Goal: Find specific page/section: Find specific page/section

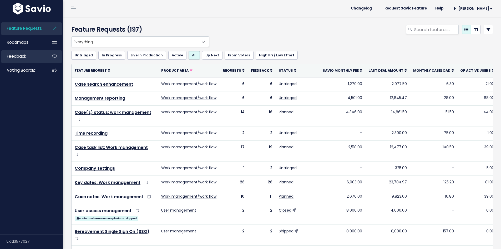
click at [24, 59] on link "Feedback" at bounding box center [22, 56] width 42 height 12
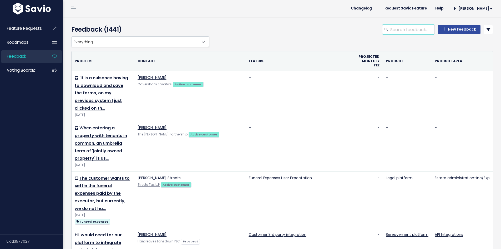
click at [396, 32] on input "search" at bounding box center [412, 29] width 45 height 9
type input "flag"
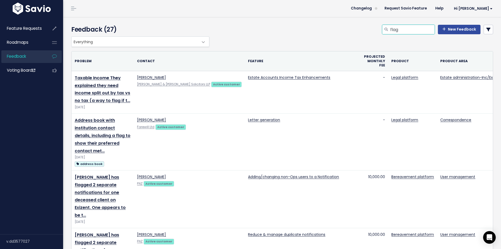
click at [390, 29] on input "flag" at bounding box center [412, 29] width 45 height 9
type input "pulled through"
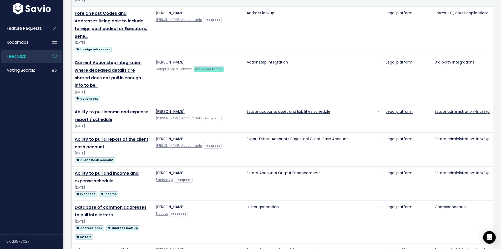
scroll to position [290, 0]
